Goal: Information Seeking & Learning: Learn about a topic

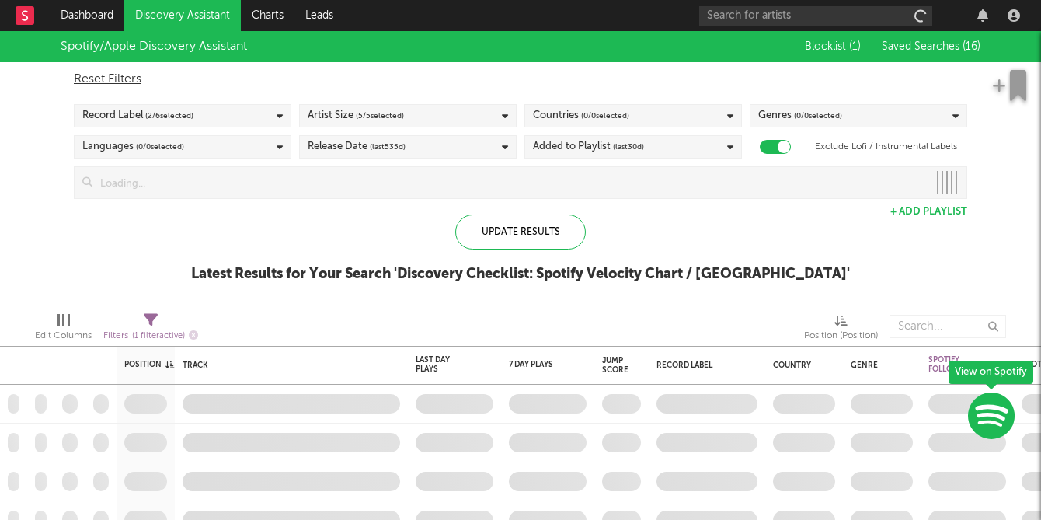
checkbox input "true"
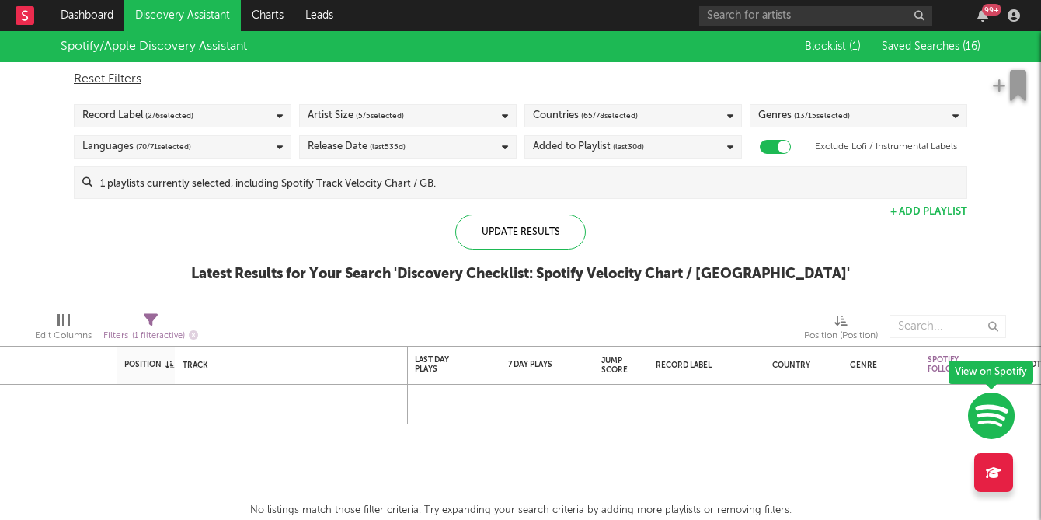
click at [179, 19] on link "Discovery Assistant" at bounding box center [182, 15] width 117 height 31
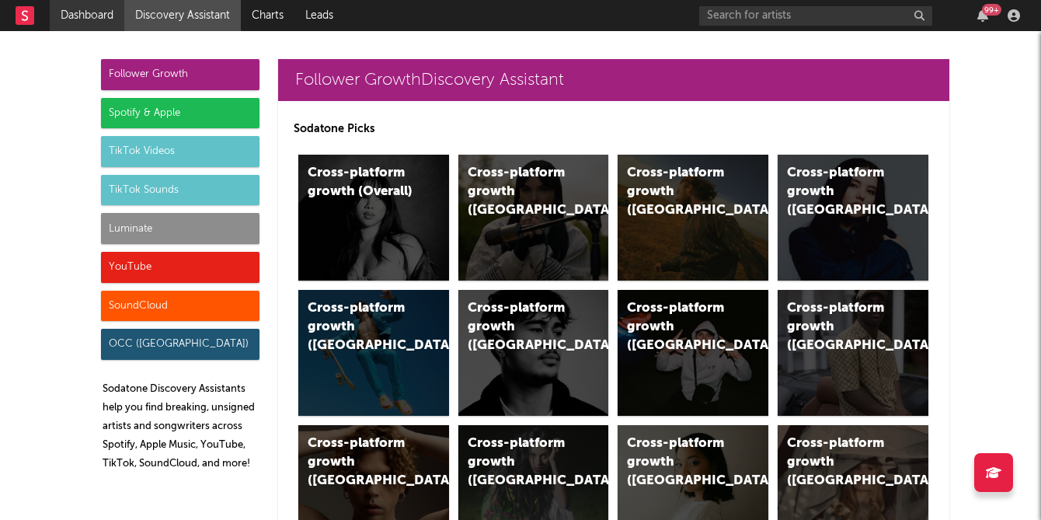
click at [86, 19] on link "Dashboard" at bounding box center [87, 15] width 75 height 31
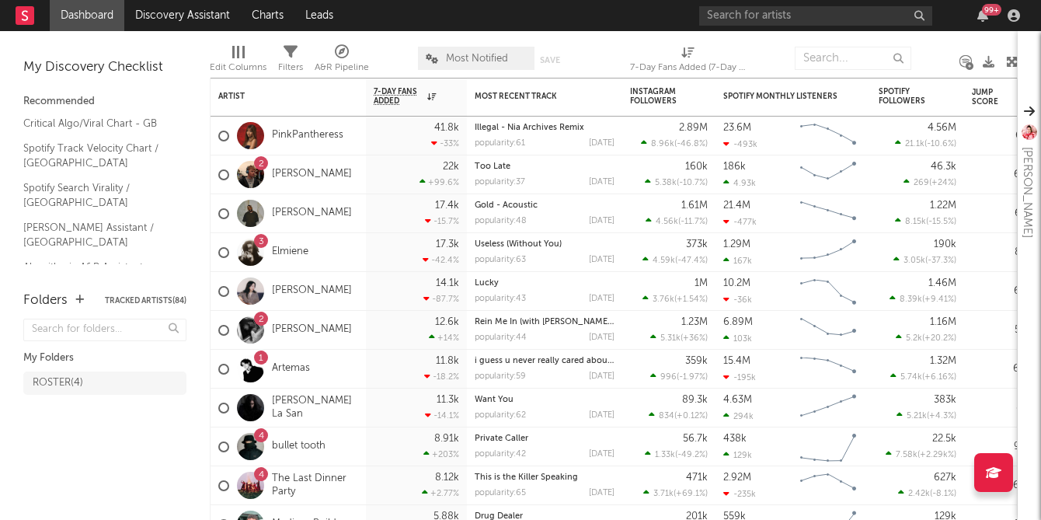
scroll to position [111, 0]
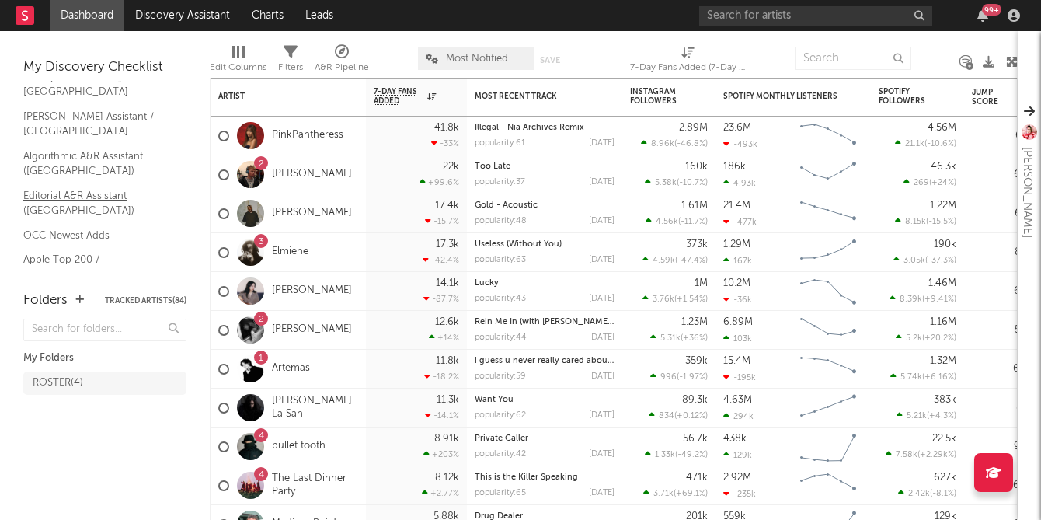
click at [70, 187] on link "Editorial A&R Assistant ([GEOGRAPHIC_DATA])" at bounding box center [97, 203] width 148 height 32
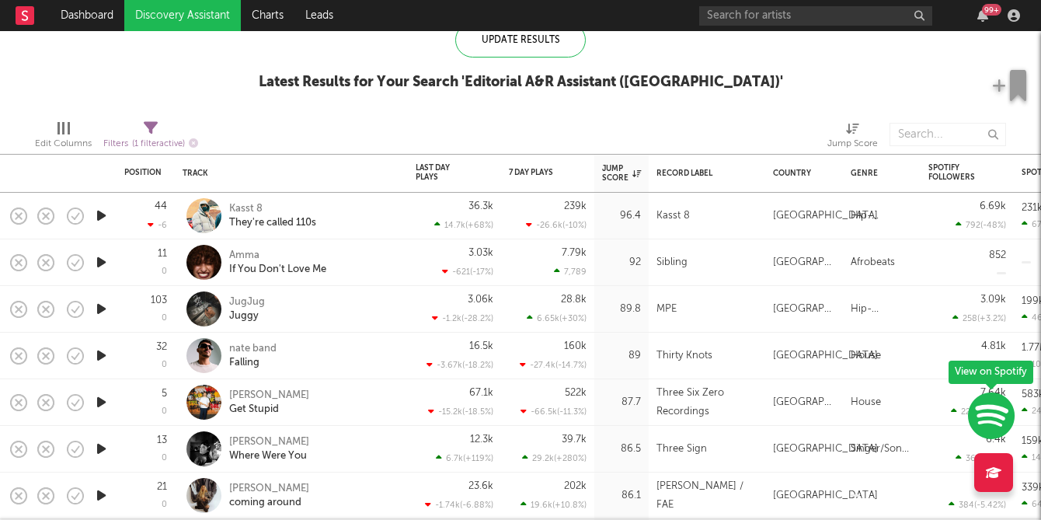
click at [101, 218] on icon "button" at bounding box center [101, 215] width 16 height 19
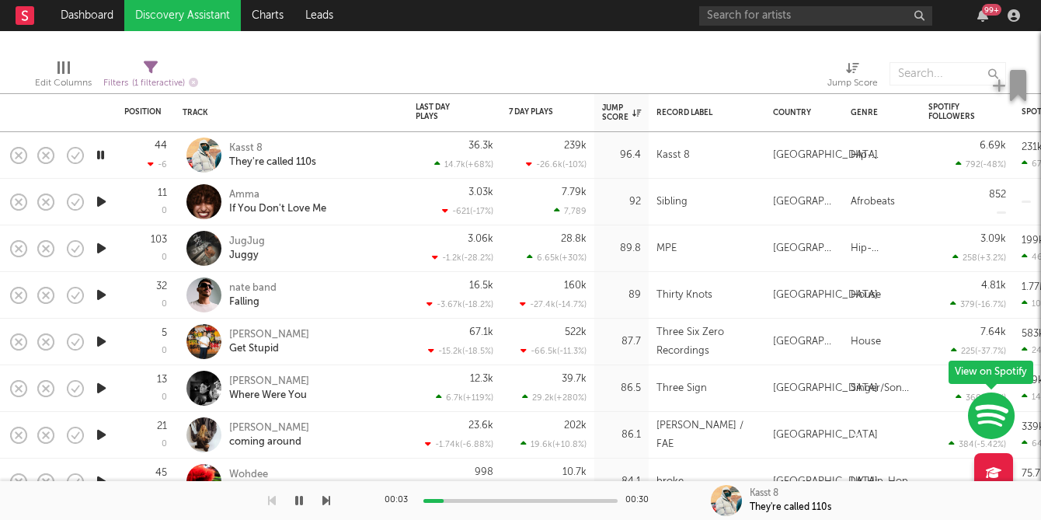
click at [103, 207] on icon "button" at bounding box center [101, 201] width 16 height 19
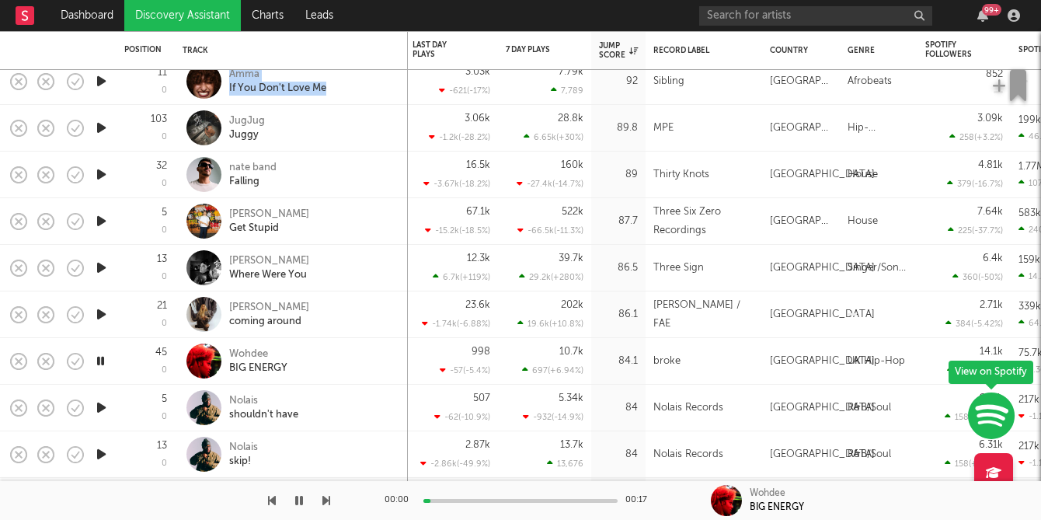
click at [100, 315] on icon "button" at bounding box center [101, 314] width 16 height 19
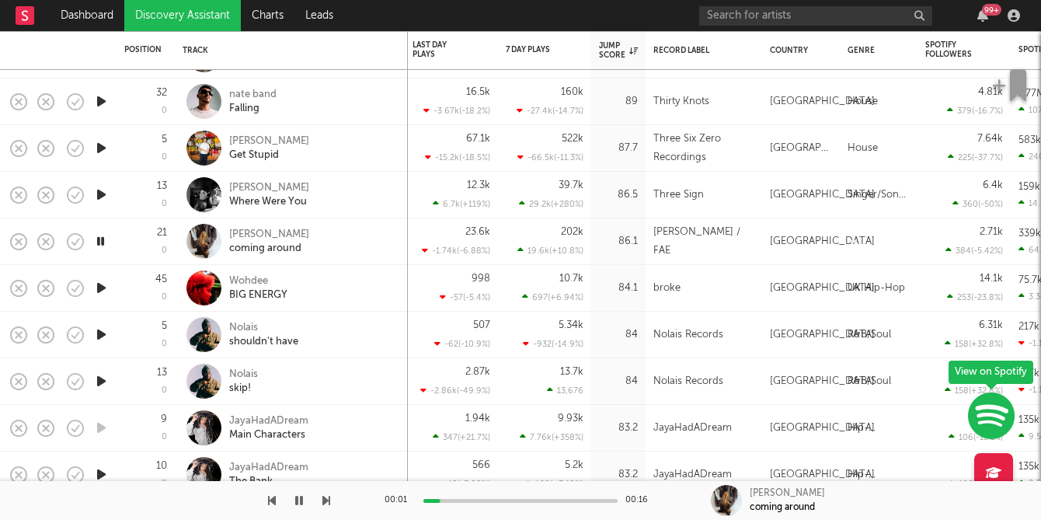
click at [100, 292] on icon "button" at bounding box center [101, 287] width 16 height 19
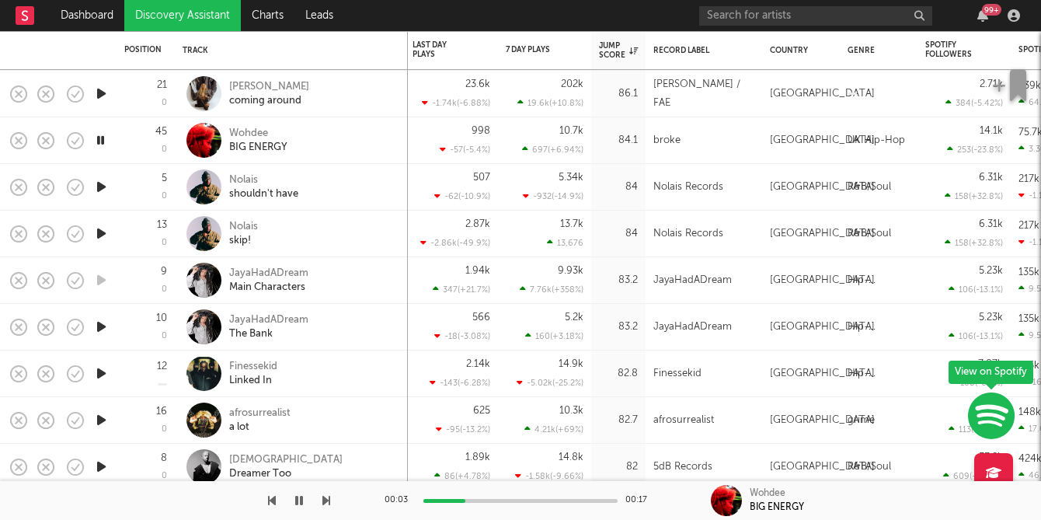
click at [98, 326] on icon "button" at bounding box center [101, 326] width 16 height 19
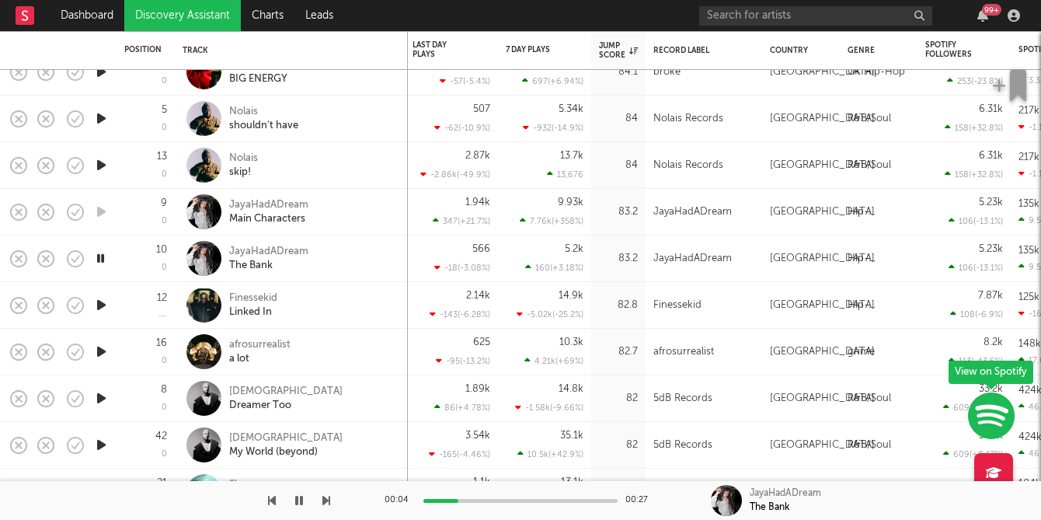
click at [103, 306] on icon "button" at bounding box center [101, 304] width 16 height 19
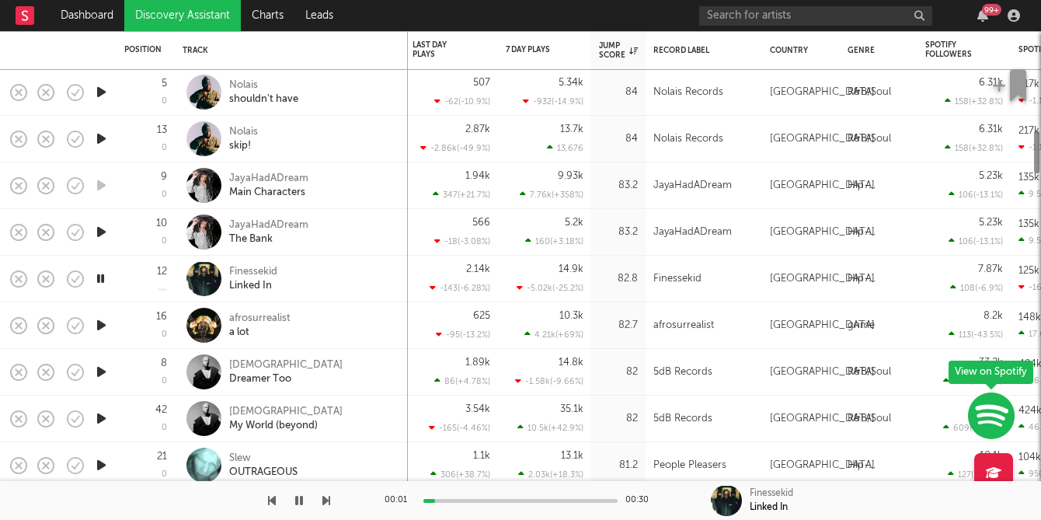
click at [101, 329] on icon "button" at bounding box center [101, 324] width 16 height 19
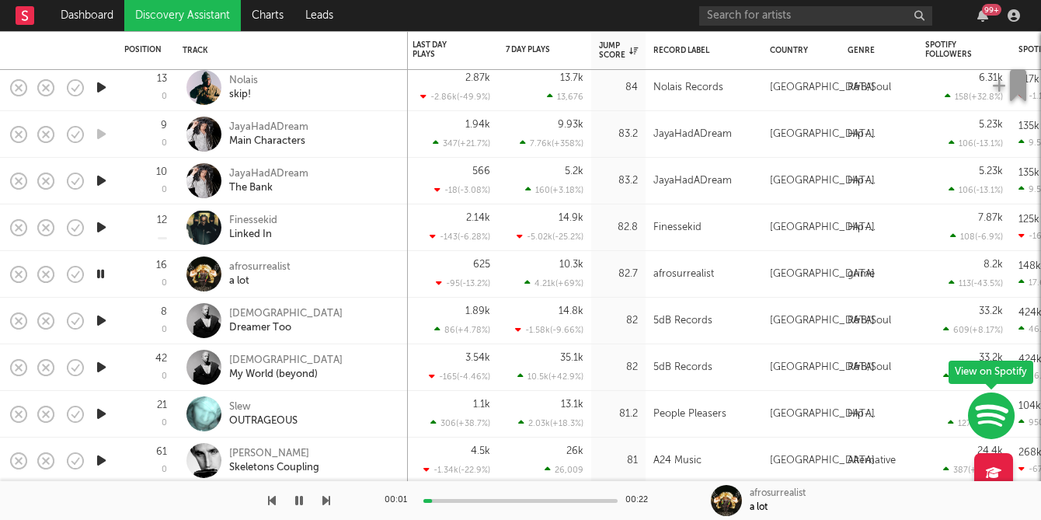
click at [101, 328] on icon "button" at bounding box center [101, 320] width 16 height 19
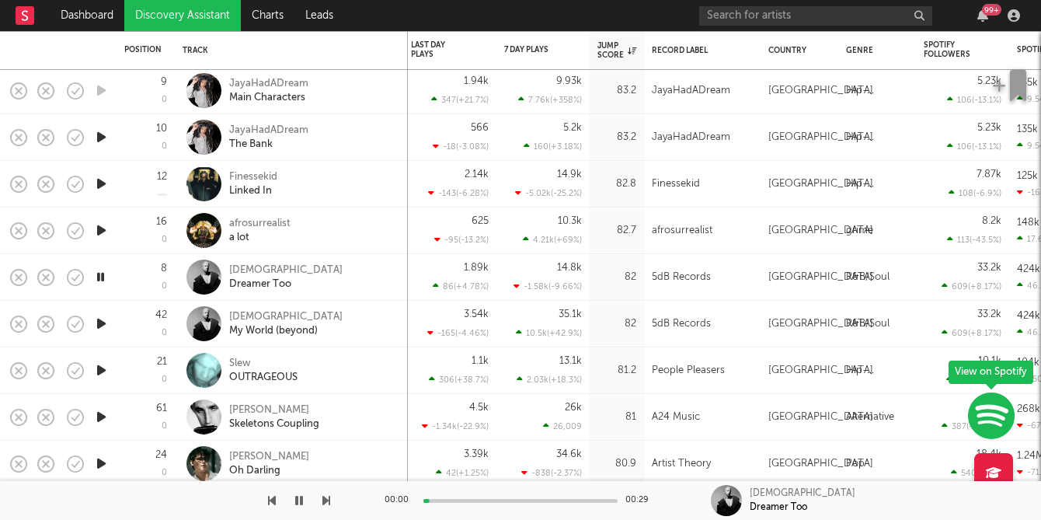
click at [103, 325] on icon "button" at bounding box center [101, 323] width 16 height 19
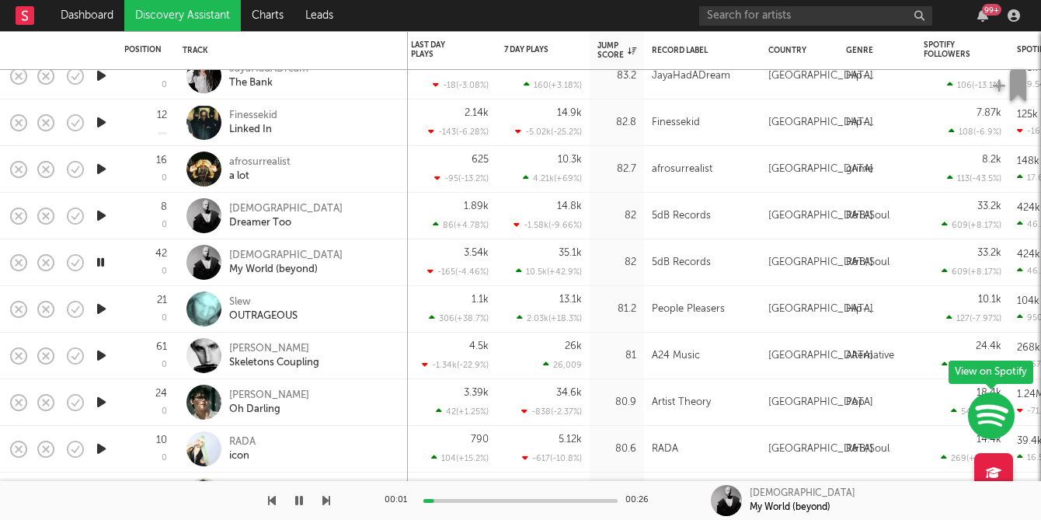
click at [105, 309] on icon "button" at bounding box center [101, 308] width 16 height 19
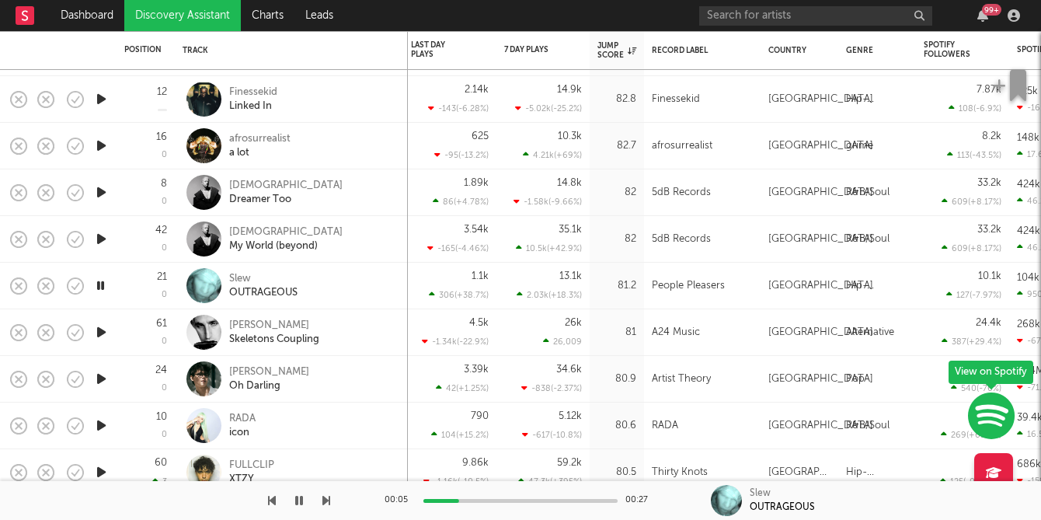
click at [103, 333] on icon "button" at bounding box center [101, 331] width 16 height 19
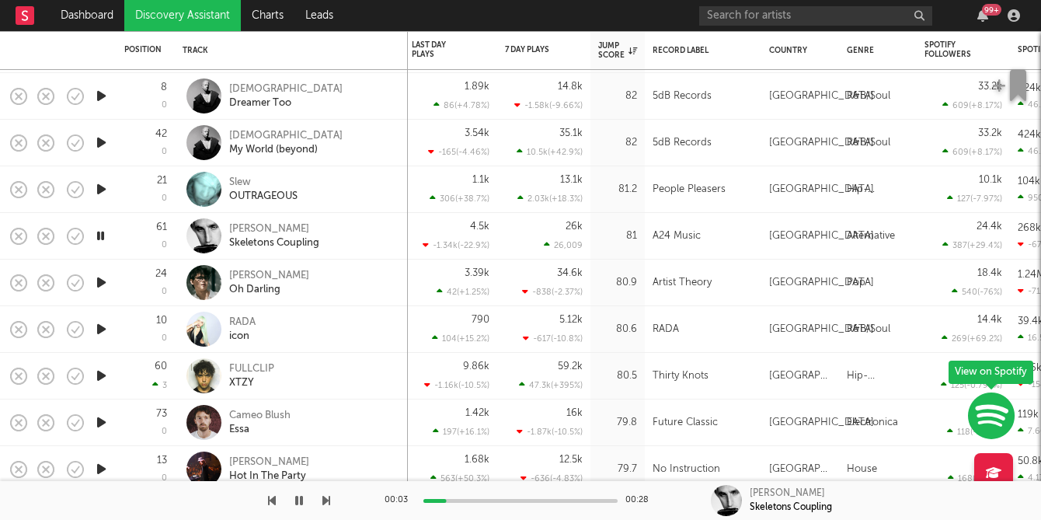
click at [103, 277] on icon "button" at bounding box center [101, 282] width 16 height 19
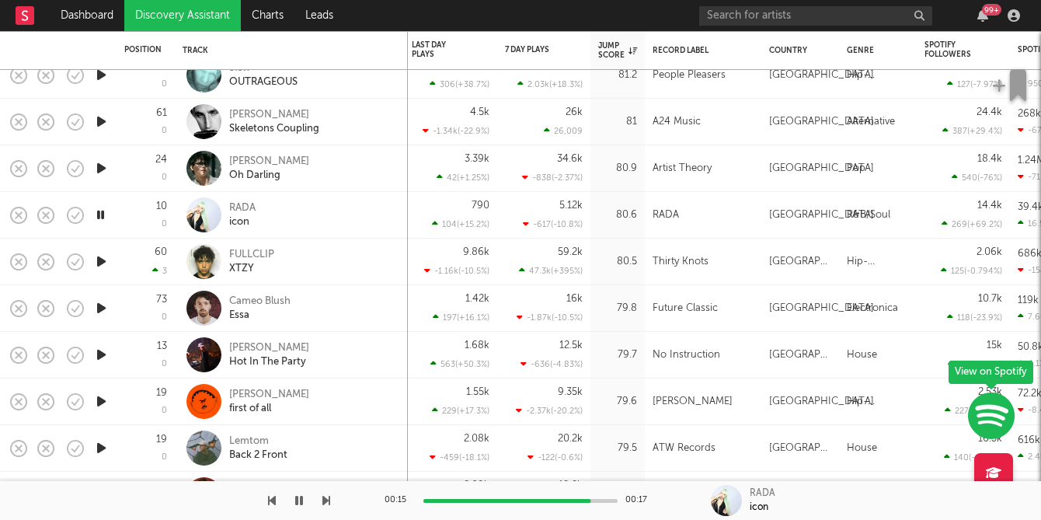
click at [298, 502] on icon "button" at bounding box center [299, 500] width 8 height 12
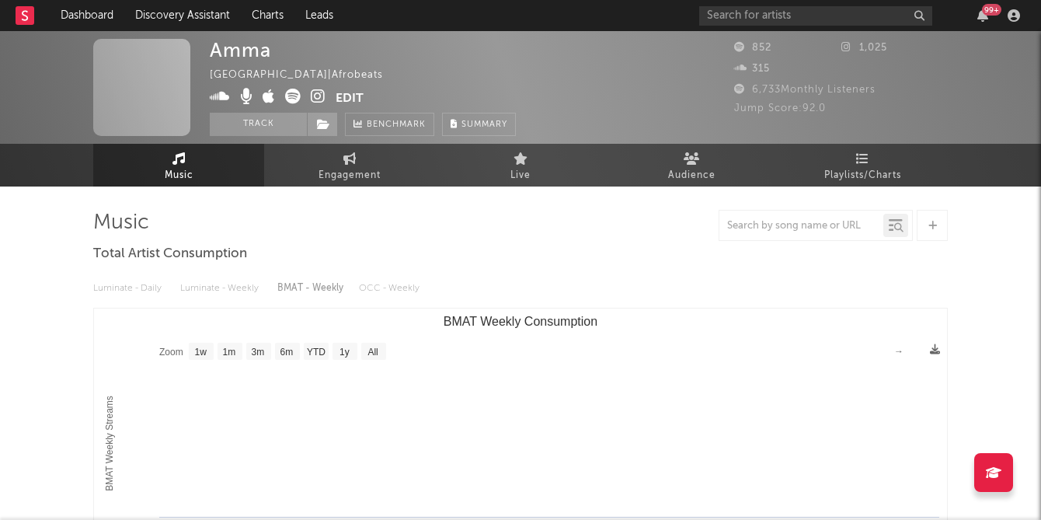
select select "1w"
